Goal: Information Seeking & Learning: Learn about a topic

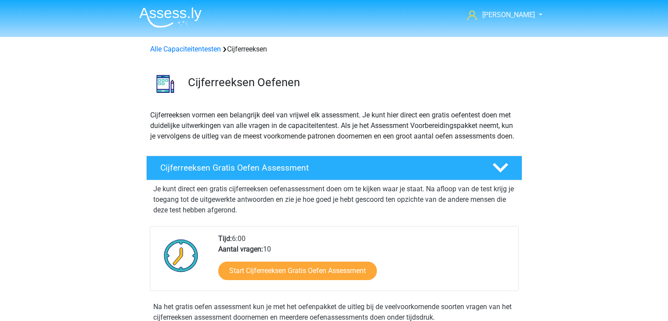
scroll to position [392, 0]
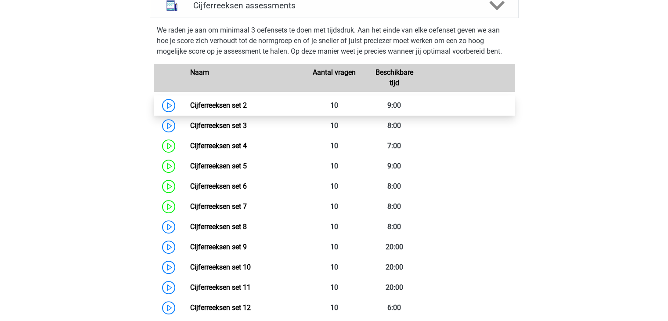
click at [223, 109] on link "Cijferreeksen set 2" at bounding box center [218, 105] width 57 height 8
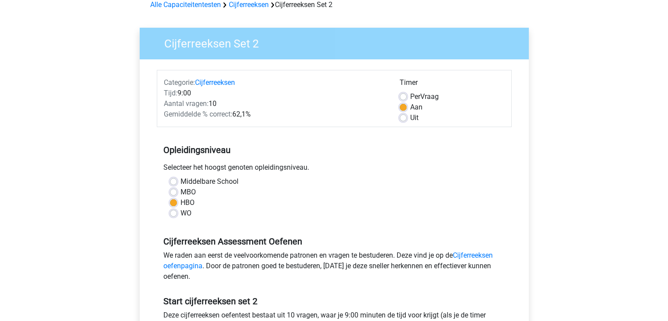
scroll to position [132, 0]
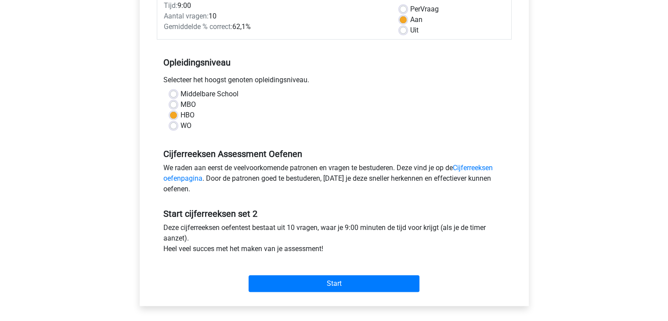
drag, startPoint x: 177, startPoint y: 94, endPoint x: 178, endPoint y: 102, distance: 8.0
click at [177, 95] on div "Middelbare School" at bounding box center [334, 94] width 328 height 11
click at [183, 94] on label "Middelbare School" at bounding box center [209, 94] width 58 height 11
click at [177, 94] on input "Middelbare School" at bounding box center [173, 93] width 7 height 9
radio input "true"
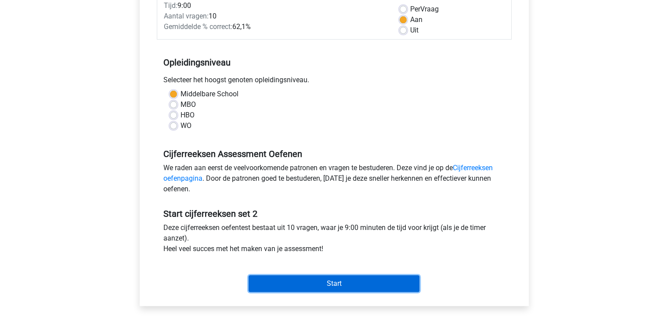
click at [299, 284] on input "Start" at bounding box center [334, 283] width 171 height 17
click at [366, 288] on input "Start" at bounding box center [334, 283] width 171 height 17
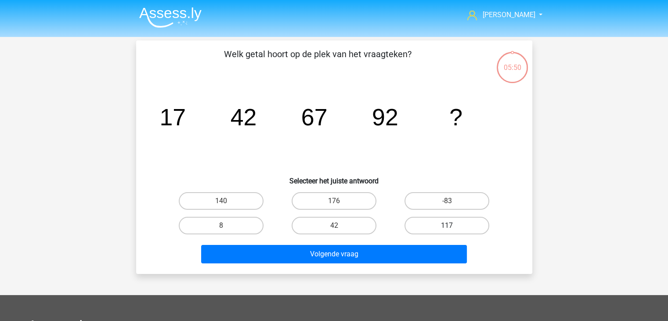
click at [450, 222] on label "117" at bounding box center [446, 225] width 85 height 18
click at [450, 225] on input "117" at bounding box center [450, 228] width 6 height 6
radio input "true"
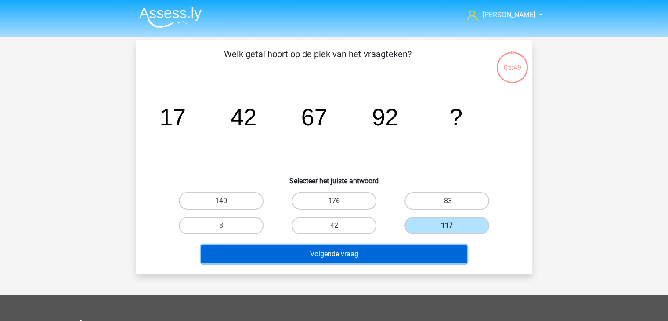
click at [358, 250] on button "Volgende vraag" at bounding box center [334, 254] width 266 height 18
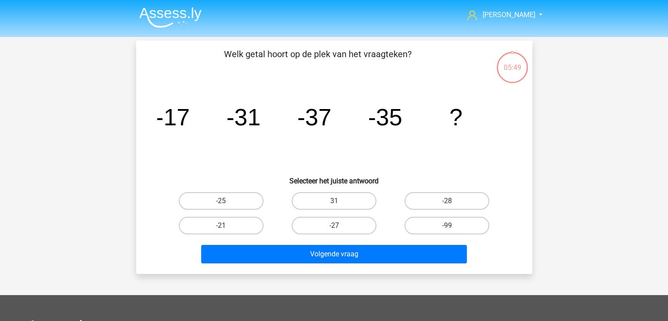
scroll to position [40, 0]
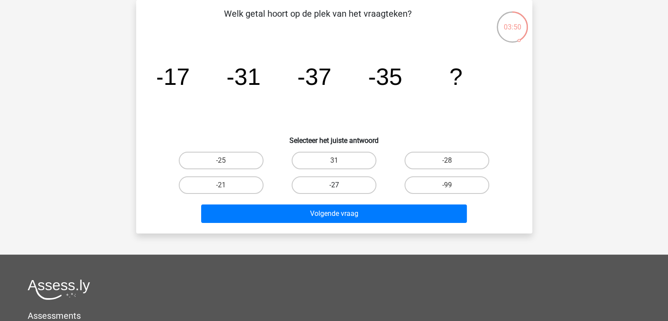
click at [315, 180] on label "-27" at bounding box center [334, 185] width 85 height 18
click at [334, 185] on input "-27" at bounding box center [337, 188] width 6 height 6
radio input "true"
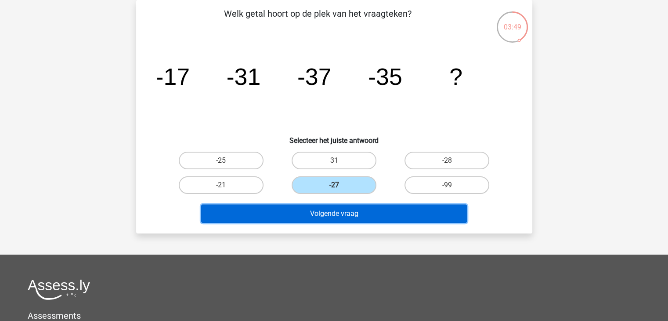
click at [327, 213] on button "Volgende vraag" at bounding box center [334, 213] width 266 height 18
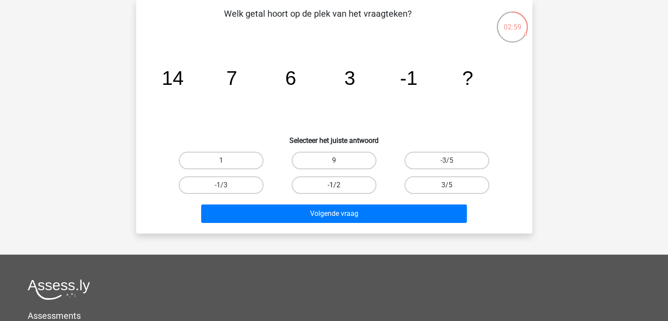
click at [343, 185] on label "-1/2" at bounding box center [334, 185] width 85 height 18
click at [339, 185] on input "-1/2" at bounding box center [337, 188] width 6 height 6
radio input "true"
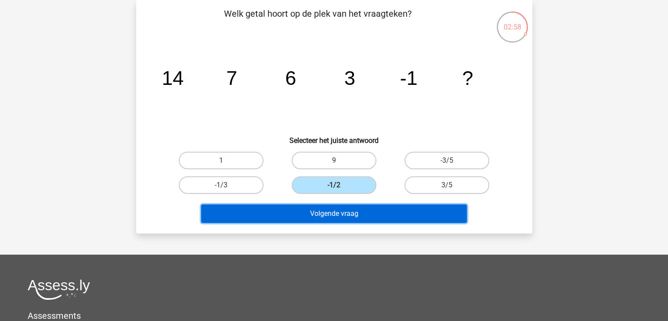
click at [342, 210] on button "Volgende vraag" at bounding box center [334, 213] width 266 height 18
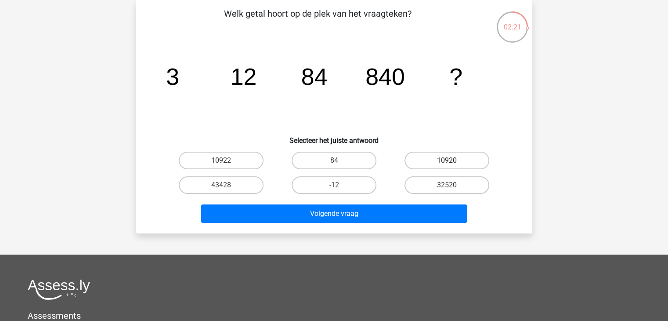
click at [426, 160] on label "10920" at bounding box center [446, 160] width 85 height 18
click at [447, 160] on input "10920" at bounding box center [450, 163] width 6 height 6
radio input "true"
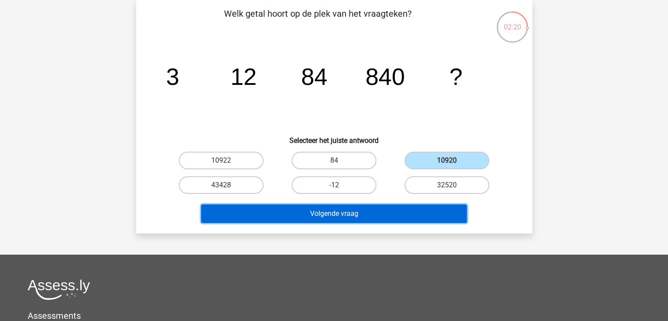
click at [375, 209] on button "Volgende vraag" at bounding box center [334, 213] width 266 height 18
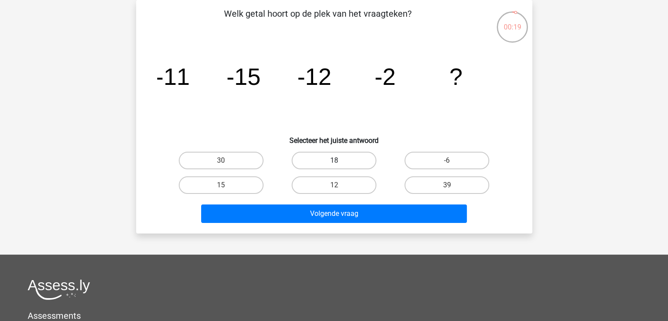
click at [350, 159] on label "18" at bounding box center [334, 160] width 85 height 18
click at [339, 160] on input "18" at bounding box center [337, 163] width 6 height 6
radio input "true"
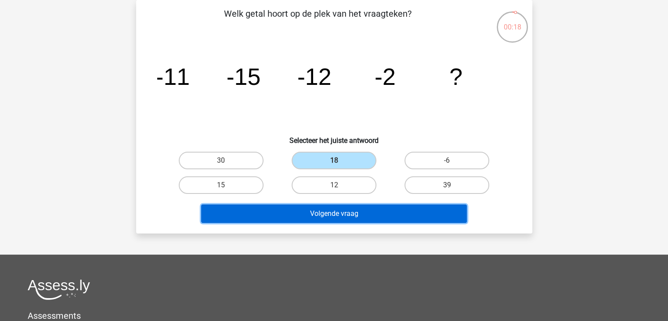
click at [360, 213] on button "Volgende vraag" at bounding box center [334, 213] width 266 height 18
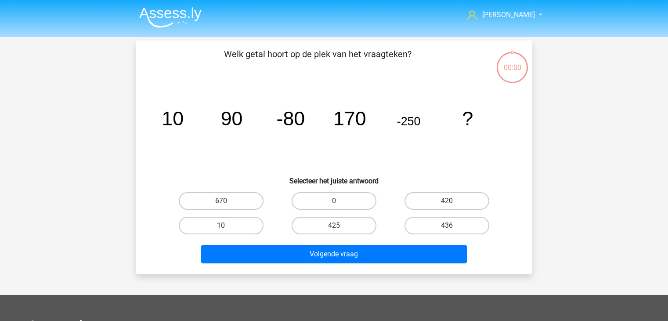
scroll to position [40, 0]
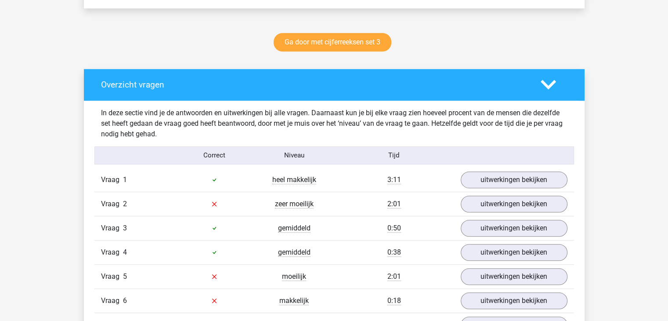
scroll to position [439, 0]
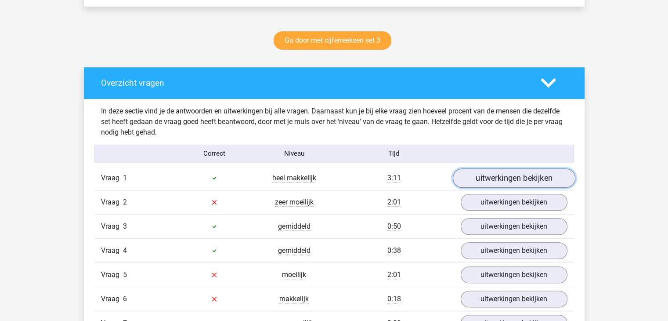
click at [519, 174] on link "uitwerkingen bekijken" at bounding box center [513, 177] width 123 height 19
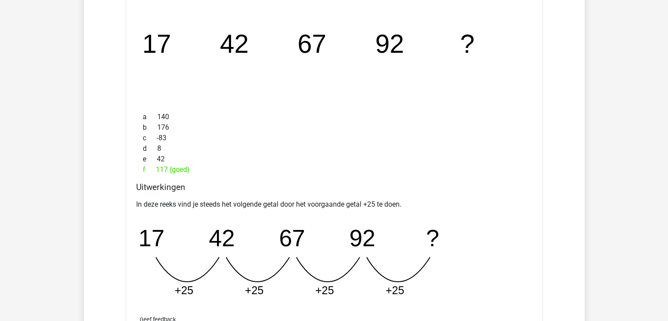
scroll to position [746, 0]
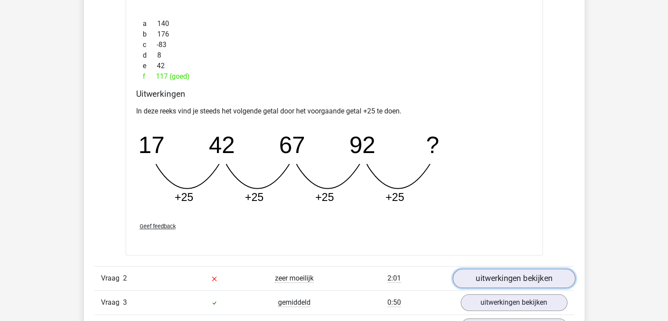
click at [508, 279] on link "uitwerkingen bekijken" at bounding box center [513, 277] width 123 height 19
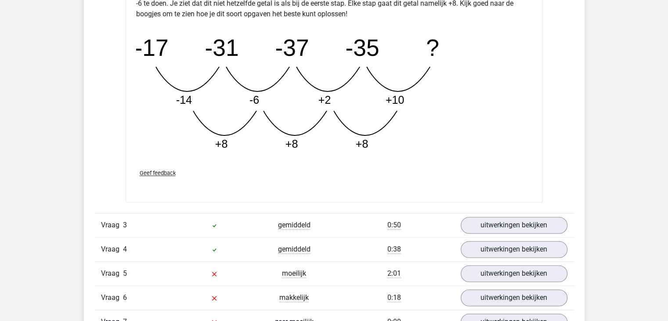
scroll to position [1273, 0]
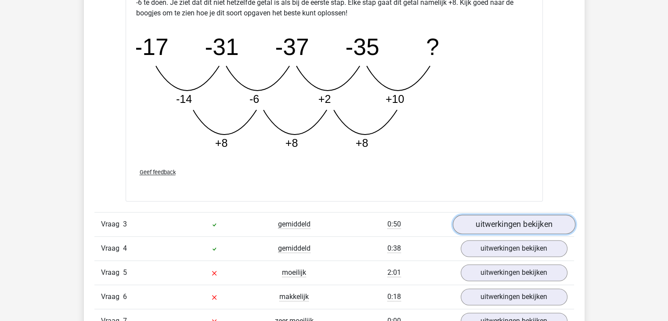
click at [513, 224] on link "uitwerkingen bekijken" at bounding box center [513, 223] width 123 height 19
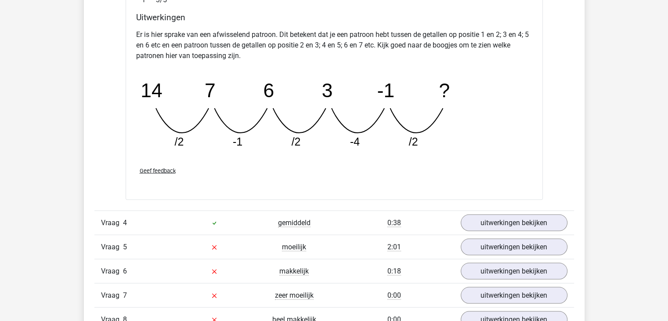
scroll to position [1712, 0]
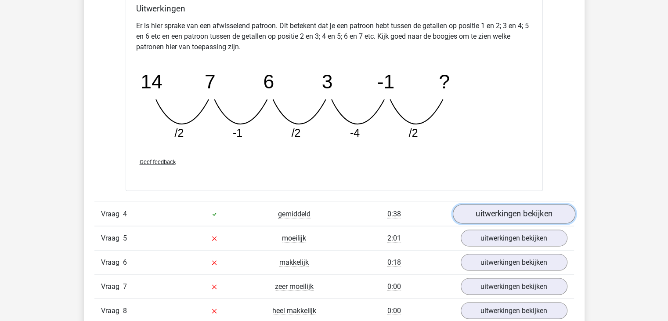
click at [505, 215] on link "uitwerkingen bekijken" at bounding box center [513, 213] width 123 height 19
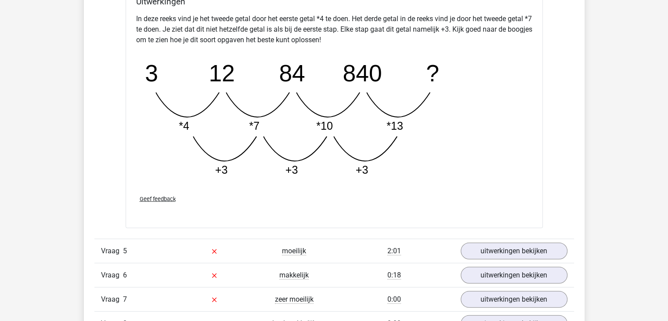
scroll to position [2152, 0]
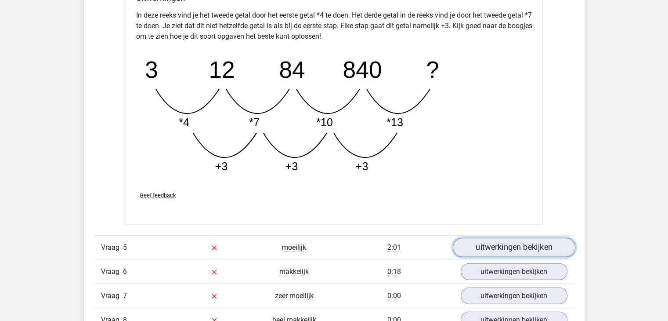
click at [506, 245] on link "uitwerkingen bekijken" at bounding box center [513, 247] width 123 height 19
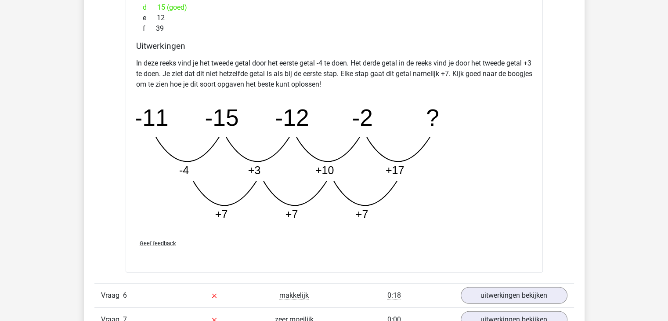
scroll to position [2678, 0]
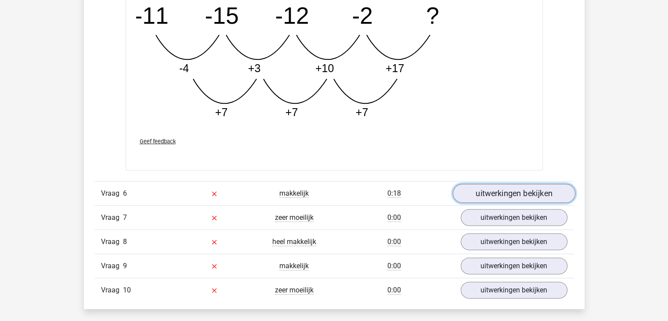
click at [494, 186] on link "uitwerkingen bekijken" at bounding box center [513, 193] width 123 height 19
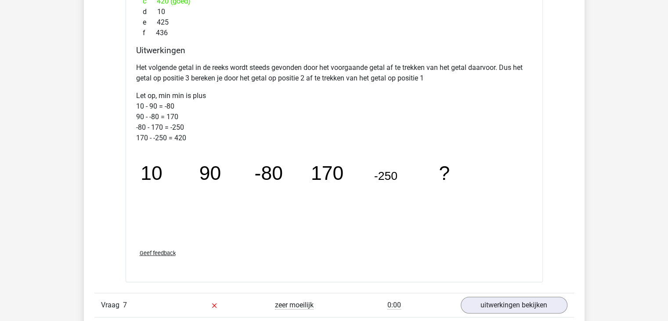
scroll to position [3118, 0]
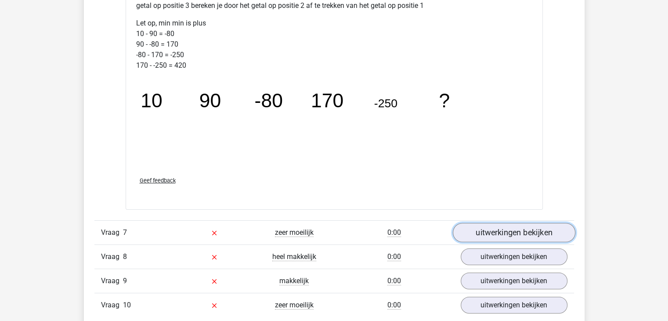
click at [526, 227] on link "uitwerkingen bekijken" at bounding box center [513, 232] width 123 height 19
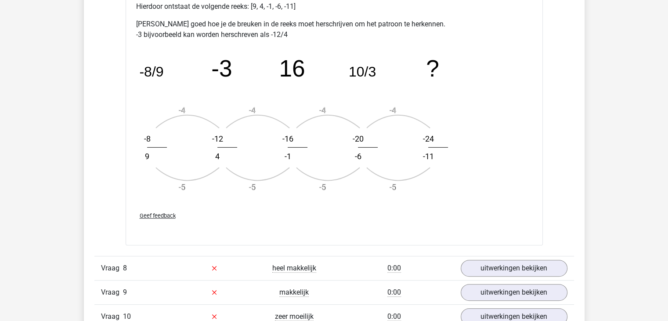
scroll to position [3644, 0]
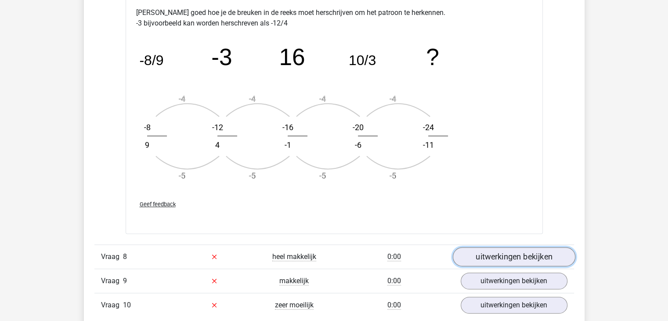
click at [501, 252] on link "uitwerkingen bekijken" at bounding box center [513, 256] width 123 height 19
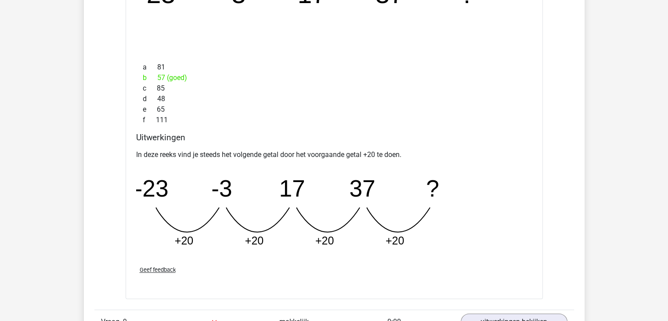
scroll to position [4040, 0]
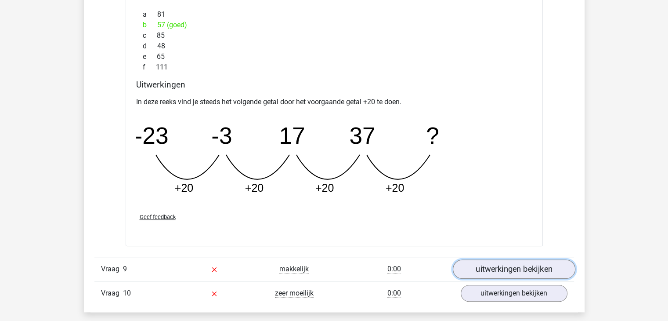
click at [515, 263] on link "uitwerkingen bekijken" at bounding box center [513, 268] width 123 height 19
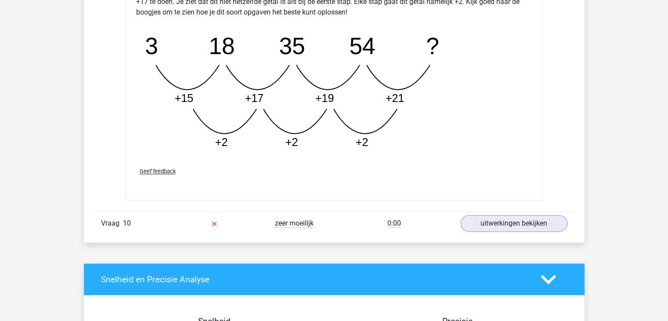
scroll to position [4610, 0]
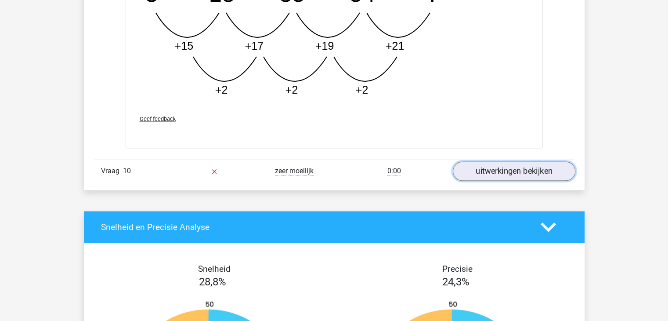
click at [532, 165] on link "uitwerkingen bekijken" at bounding box center [513, 170] width 123 height 19
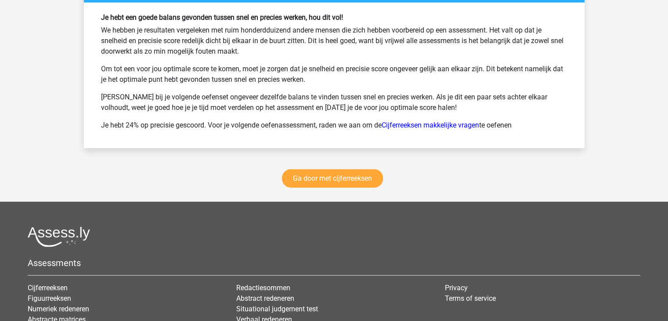
scroll to position [5620, 0]
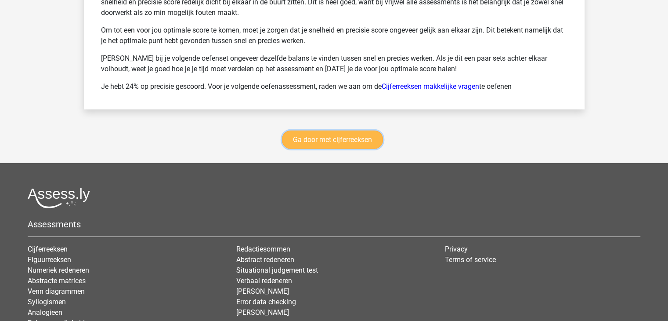
click at [346, 137] on link "Ga door met cijferreeksen" at bounding box center [332, 139] width 101 height 18
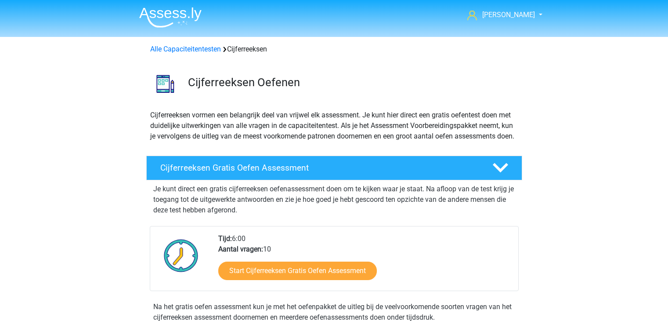
scroll to position [392, 0]
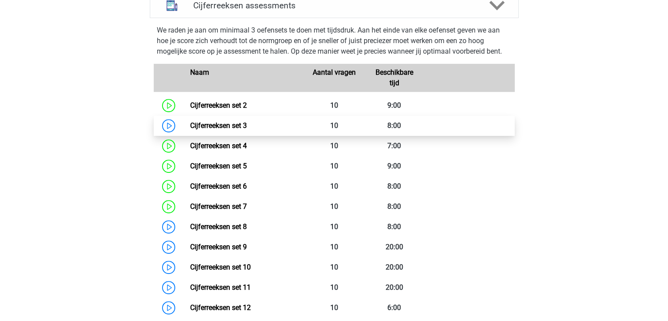
click at [234, 130] on link "Cijferreeksen set 3" at bounding box center [218, 125] width 57 height 8
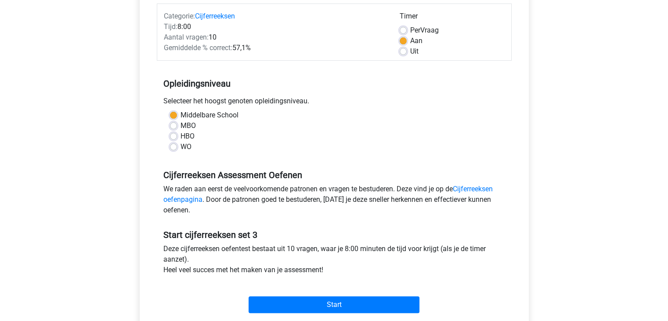
scroll to position [176, 0]
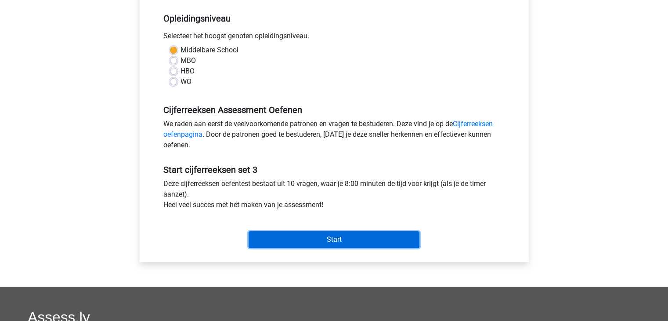
click at [315, 237] on input "Start" at bounding box center [334, 239] width 171 height 17
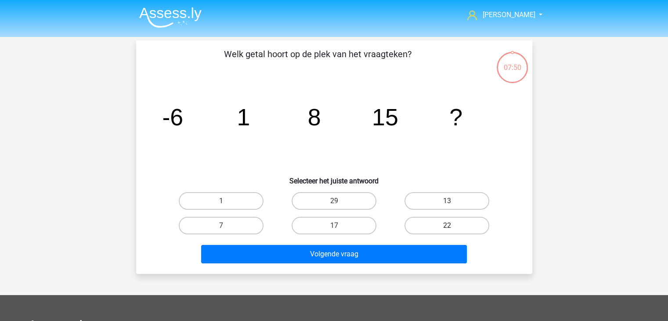
click at [420, 220] on label "22" at bounding box center [446, 225] width 85 height 18
click at [447, 225] on input "22" at bounding box center [450, 228] width 6 height 6
radio input "true"
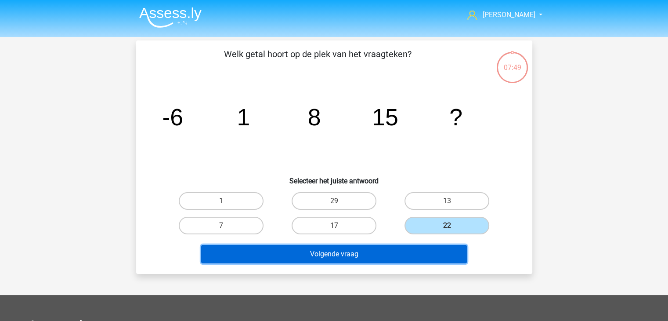
click at [413, 250] on button "Volgende vraag" at bounding box center [334, 254] width 266 height 18
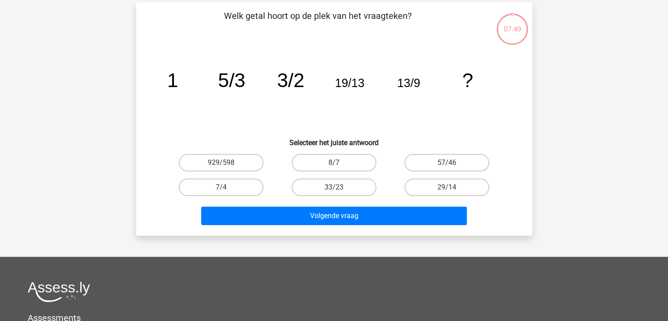
scroll to position [40, 0]
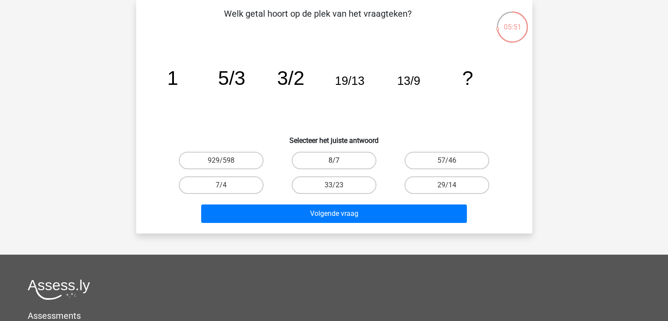
click at [325, 159] on label "8/7" at bounding box center [334, 160] width 85 height 18
click at [334, 160] on input "8/7" at bounding box center [337, 163] width 6 height 6
radio input "true"
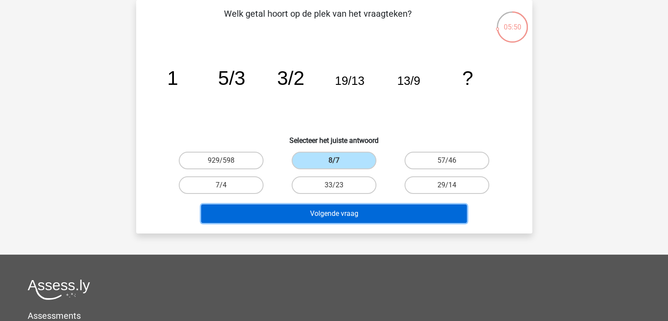
click at [344, 213] on button "Volgende vraag" at bounding box center [334, 213] width 266 height 18
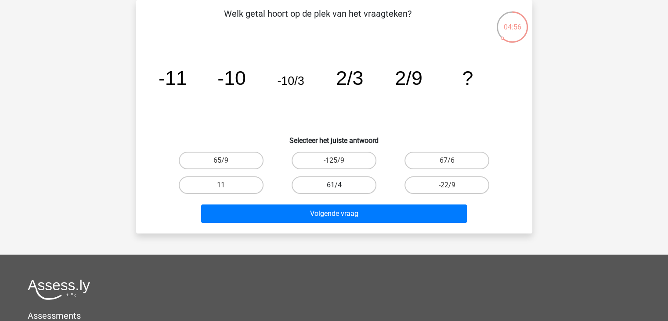
click at [358, 181] on label "61/4" at bounding box center [334, 185] width 85 height 18
click at [339, 185] on input "61/4" at bounding box center [337, 188] width 6 height 6
radio input "true"
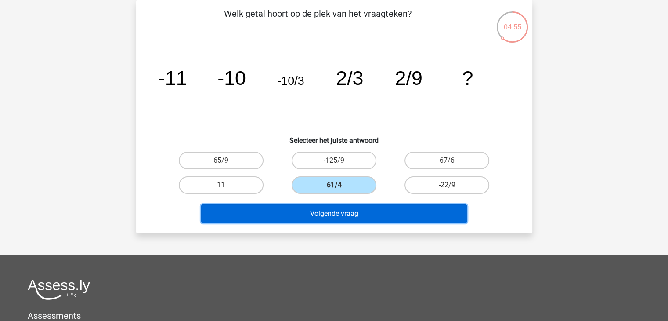
click at [369, 213] on button "Volgende vraag" at bounding box center [334, 213] width 266 height 18
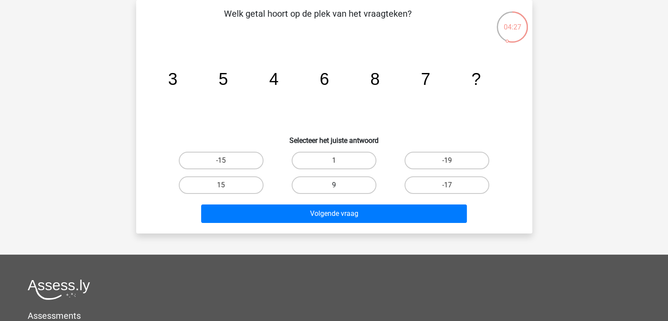
click at [352, 189] on label "9" at bounding box center [334, 185] width 85 height 18
click at [339, 189] on input "9" at bounding box center [337, 188] width 6 height 6
radio input "true"
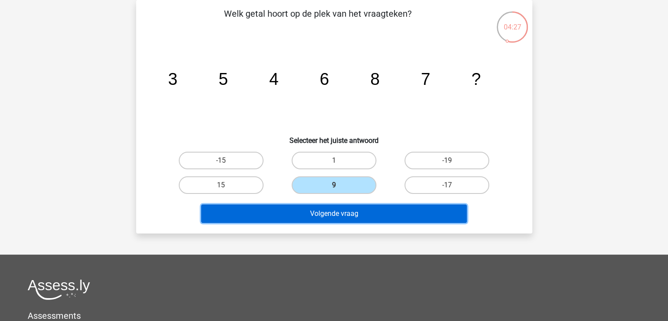
click at [344, 218] on button "Volgende vraag" at bounding box center [334, 213] width 266 height 18
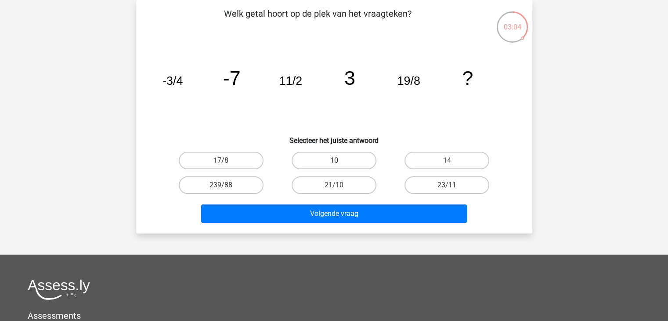
click at [332, 158] on label "10" at bounding box center [334, 160] width 85 height 18
click at [334, 160] on input "10" at bounding box center [337, 163] width 6 height 6
radio input "true"
click at [235, 159] on label "17/8" at bounding box center [221, 160] width 85 height 18
click at [227, 160] on input "17/8" at bounding box center [224, 163] width 6 height 6
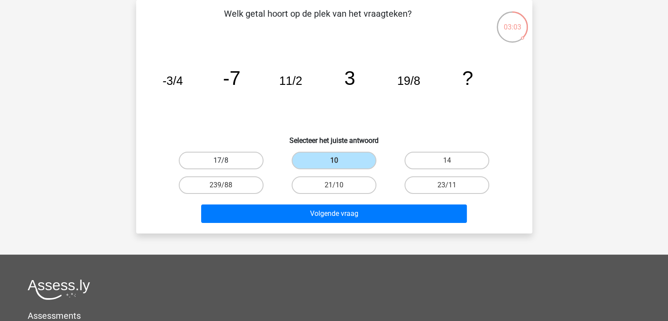
radio input "true"
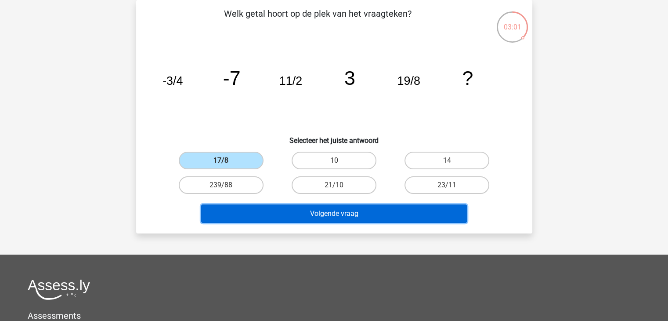
click at [309, 211] on button "Volgende vraag" at bounding box center [334, 213] width 266 height 18
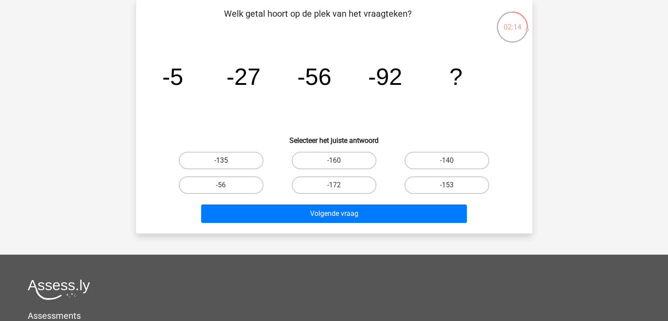
click at [242, 156] on label "-135" at bounding box center [221, 160] width 85 height 18
click at [227, 160] on input "-135" at bounding box center [224, 163] width 6 height 6
radio input "true"
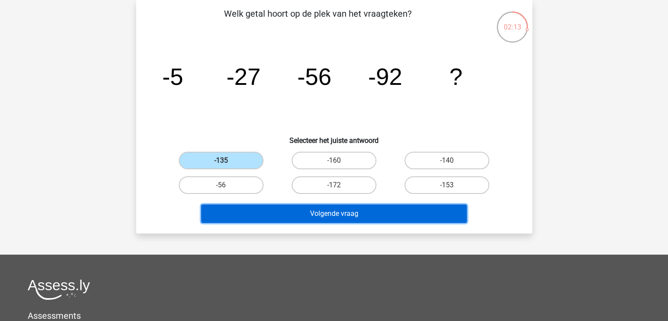
click at [311, 211] on button "Volgende vraag" at bounding box center [334, 213] width 266 height 18
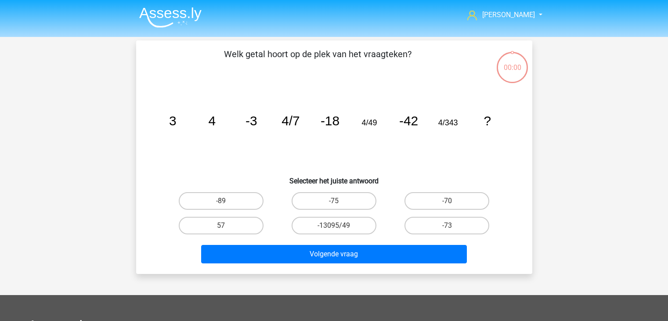
scroll to position [40, 0]
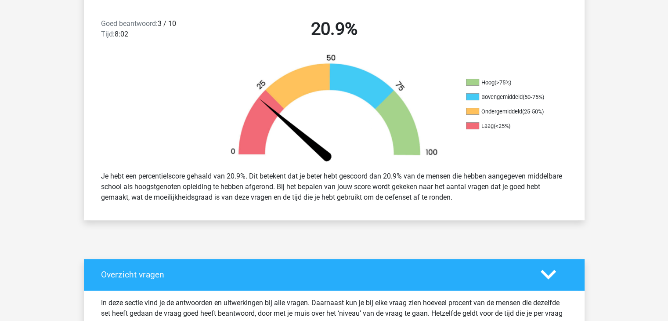
scroll to position [395, 0]
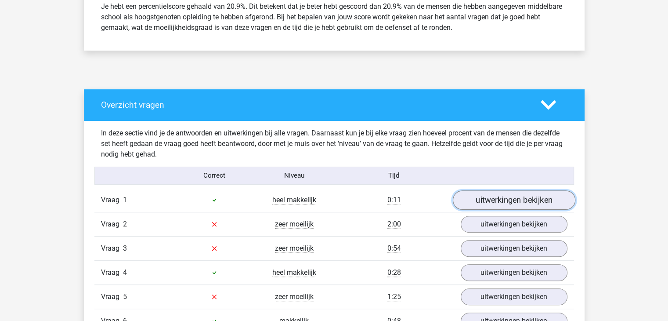
click at [511, 201] on link "uitwerkingen bekijken" at bounding box center [513, 199] width 123 height 19
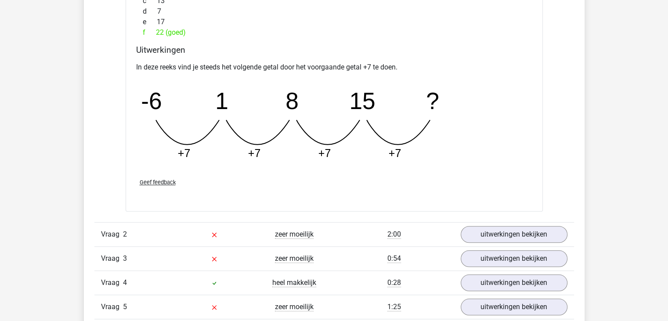
scroll to position [834, 0]
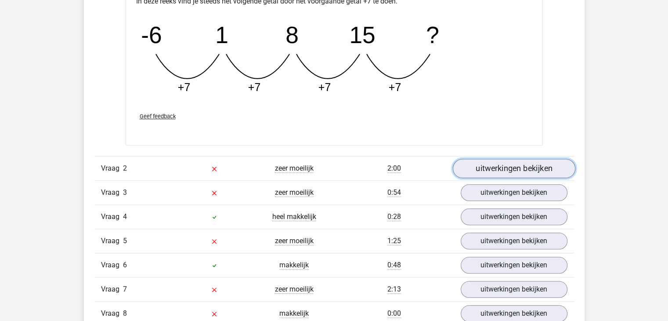
click at [505, 166] on link "uitwerkingen bekijken" at bounding box center [513, 168] width 123 height 19
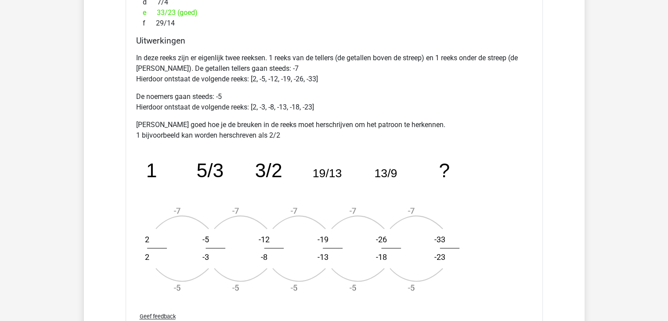
scroll to position [1317, 0]
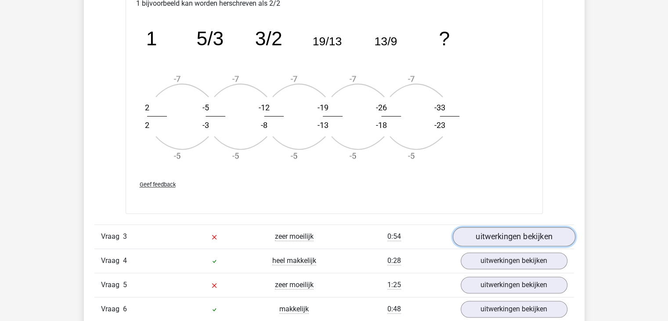
click at [506, 236] on link "uitwerkingen bekijken" at bounding box center [513, 236] width 123 height 19
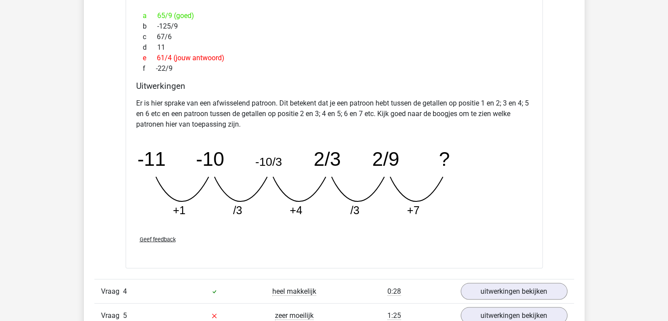
scroll to position [1712, 0]
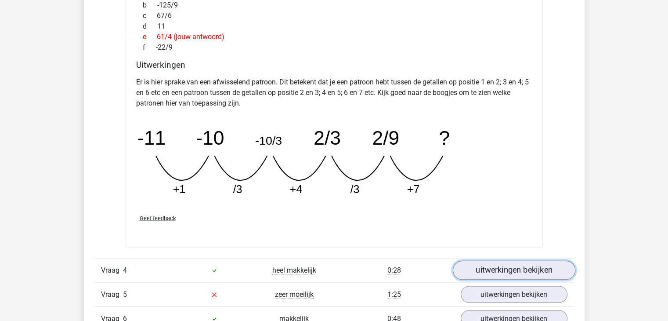
click at [496, 270] on link "uitwerkingen bekijken" at bounding box center [513, 269] width 123 height 19
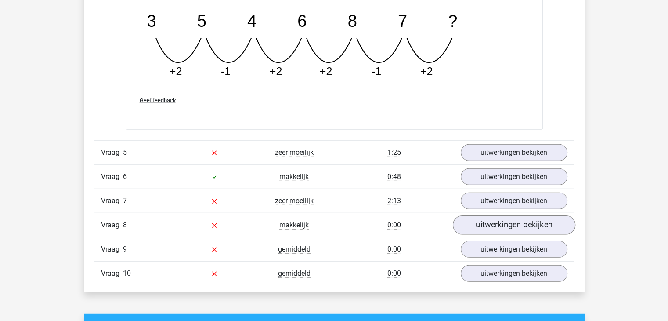
scroll to position [2239, 0]
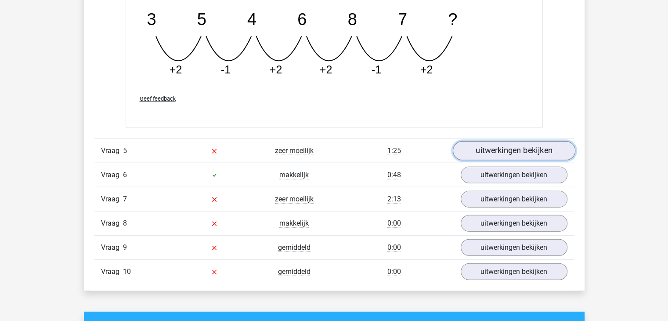
click at [508, 145] on link "uitwerkingen bekijken" at bounding box center [513, 150] width 123 height 19
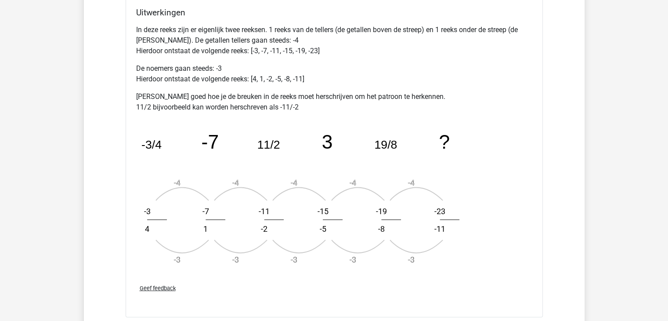
scroll to position [2678, 0]
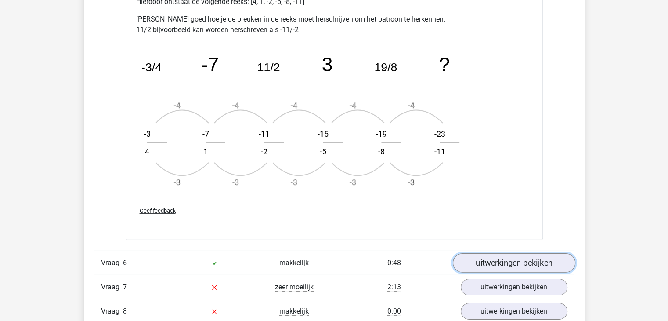
click at [510, 260] on link "uitwerkingen bekijken" at bounding box center [513, 262] width 123 height 19
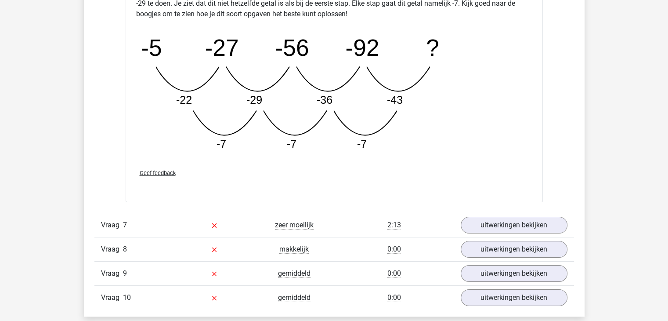
scroll to position [3205, 0]
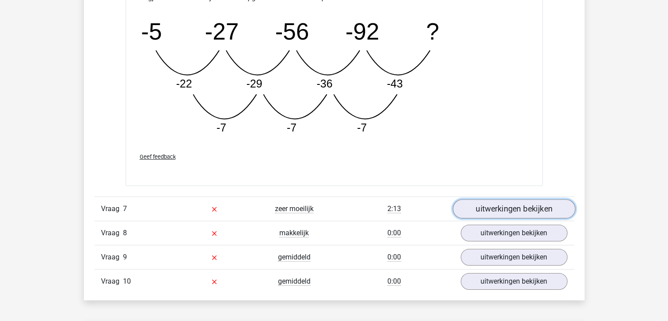
click at [515, 205] on link "uitwerkingen bekijken" at bounding box center [513, 208] width 123 height 19
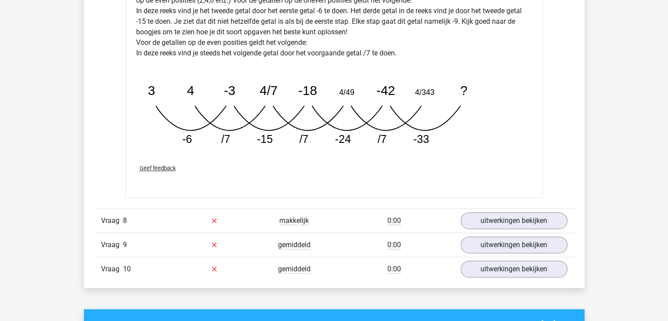
scroll to position [3688, 0]
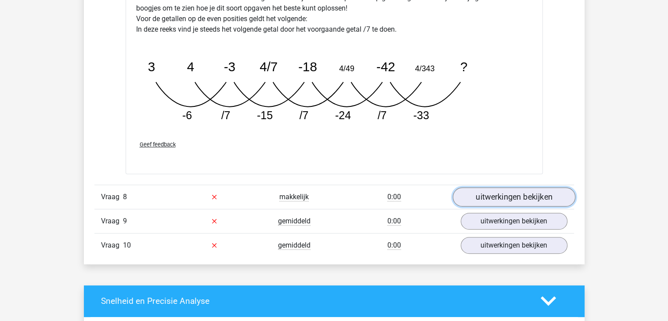
click at [490, 195] on link "uitwerkingen bekijken" at bounding box center [513, 196] width 123 height 19
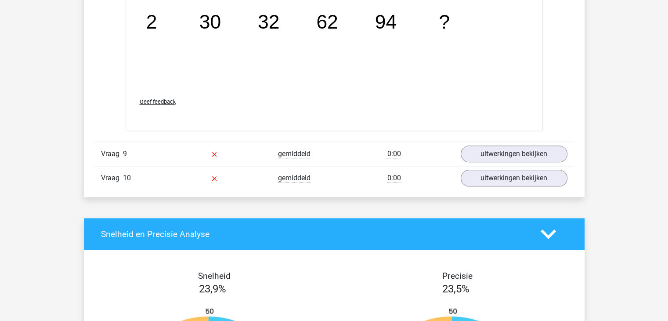
scroll to position [4171, 0]
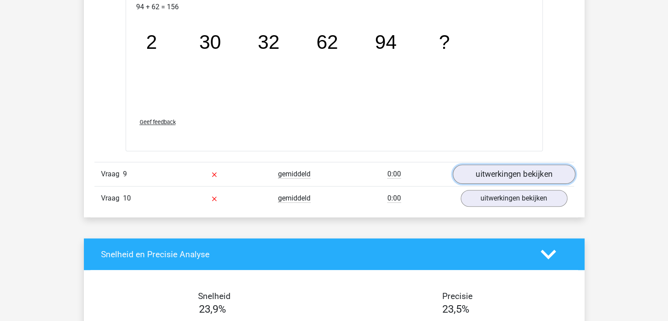
click at [502, 171] on link "uitwerkingen bekijken" at bounding box center [513, 173] width 123 height 19
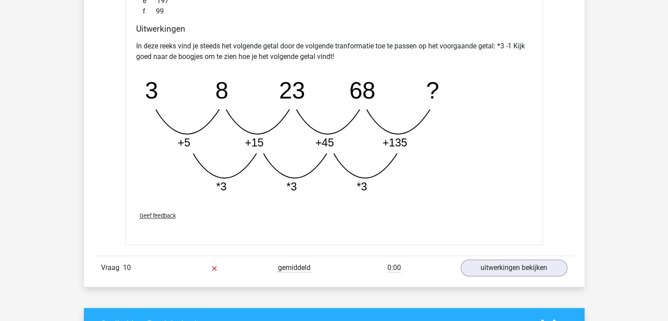
scroll to position [4654, 0]
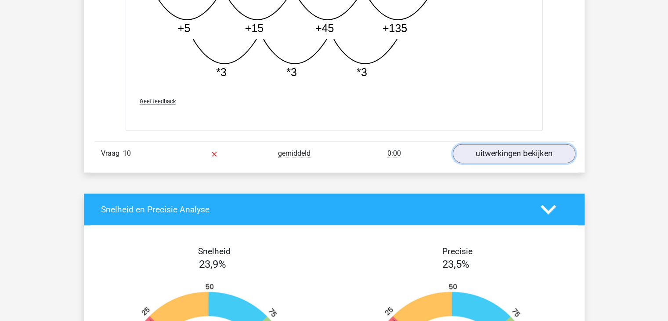
click at [513, 148] on link "uitwerkingen bekijken" at bounding box center [513, 153] width 123 height 19
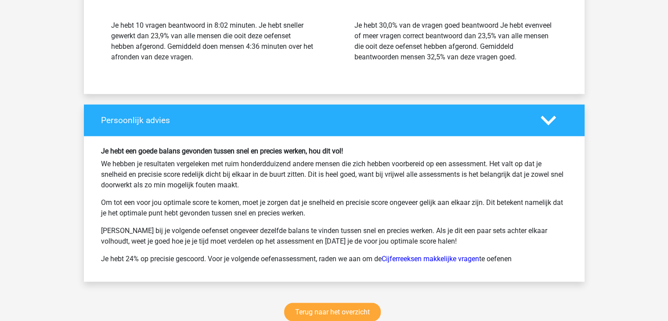
scroll to position [5489, 0]
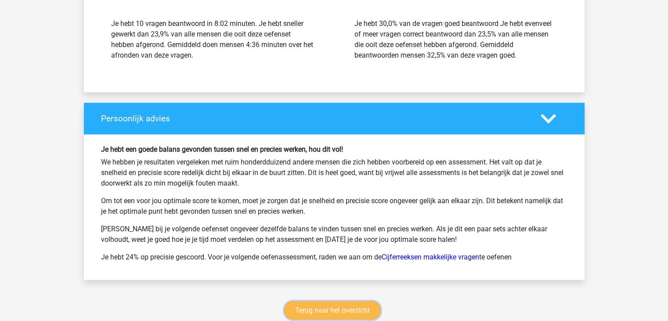
click at [333, 307] on link "Terug naar het overzicht" at bounding box center [332, 310] width 97 height 18
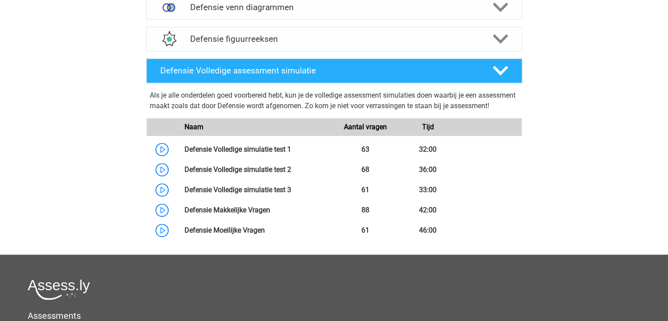
scroll to position [527, 0]
